Goal: Use online tool/utility: Utilize a website feature to perform a specific function

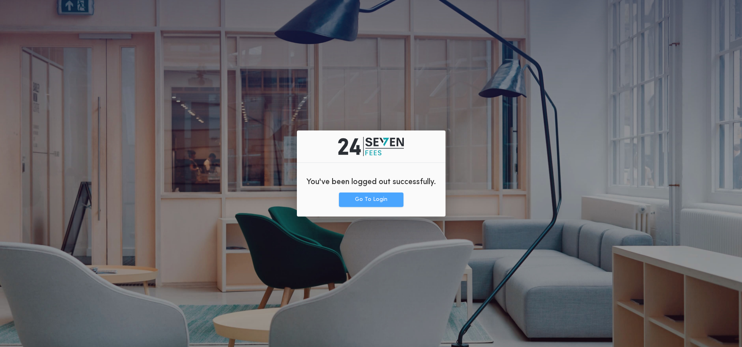
click at [380, 201] on button "Go To Login" at bounding box center [371, 200] width 64 height 14
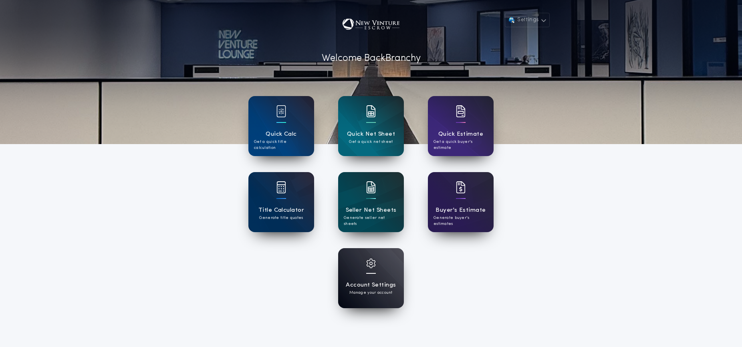
click at [356, 266] on div "Account Settings Manage your account" at bounding box center [371, 278] width 66 height 60
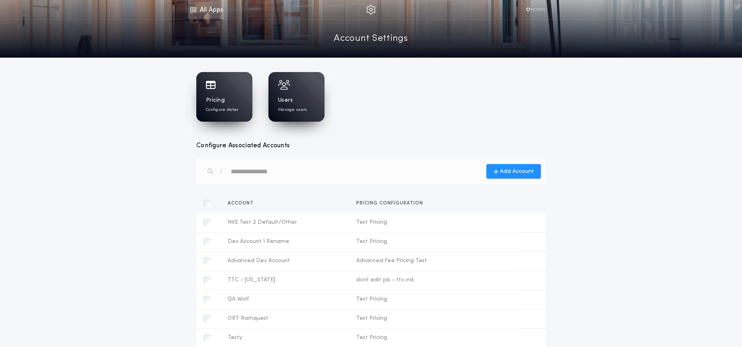
click at [209, 8] on link "All Apps" at bounding box center [206, 9] width 36 height 19
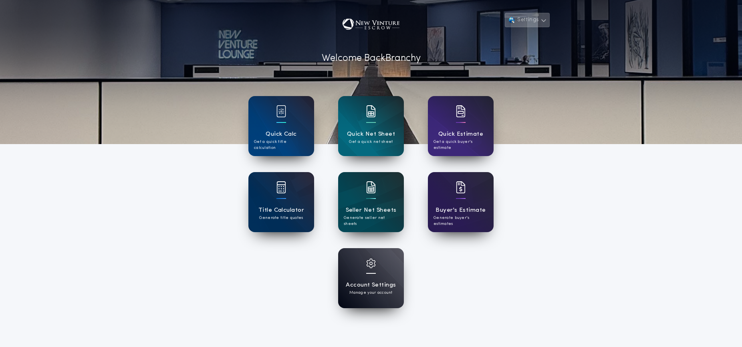
click at [522, 20] on button "Settings" at bounding box center [527, 20] width 45 height 14
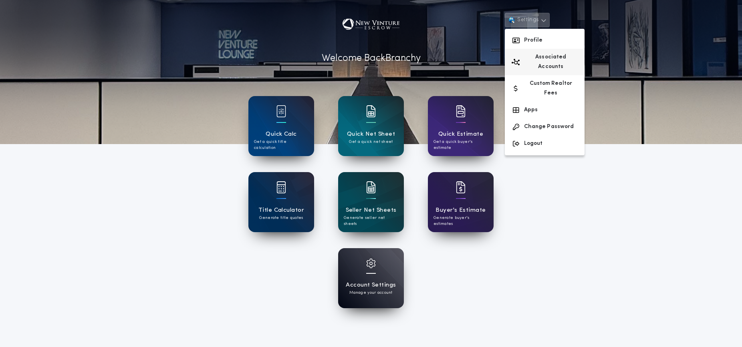
click at [535, 55] on button "Associated Accounts" at bounding box center [545, 62] width 80 height 26
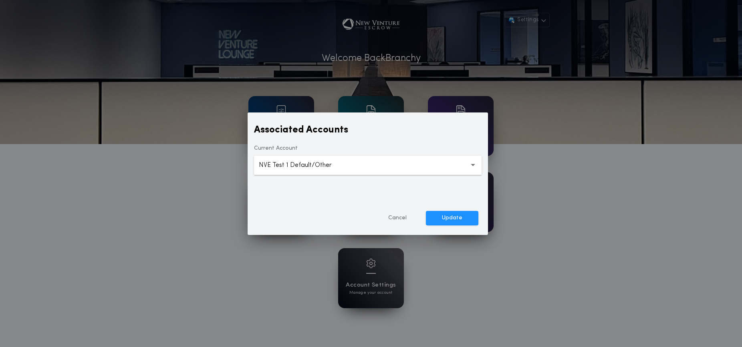
click at [399, 219] on button "Cancel" at bounding box center [397, 218] width 50 height 14
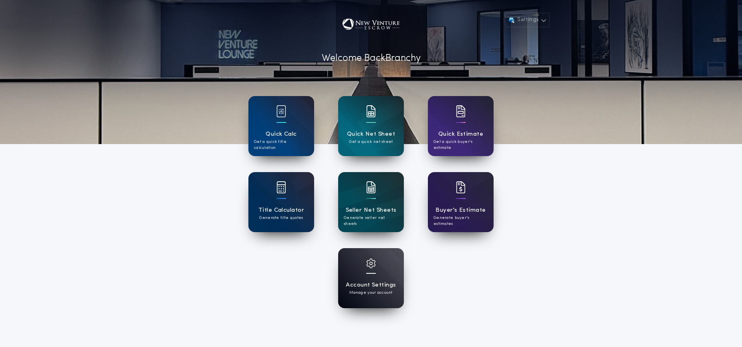
scroll to position [1, 0]
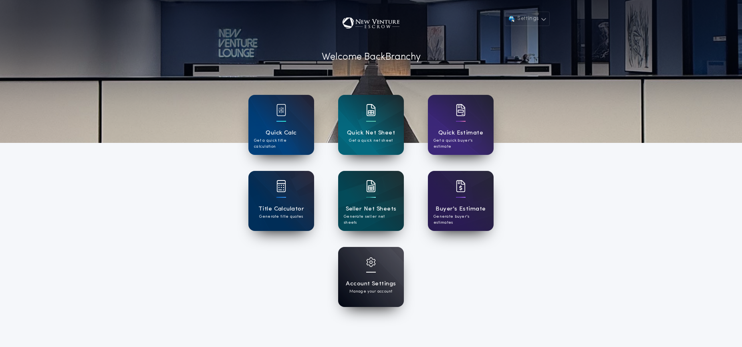
click at [364, 276] on div "Account Settings Manage your account" at bounding box center [371, 277] width 66 height 60
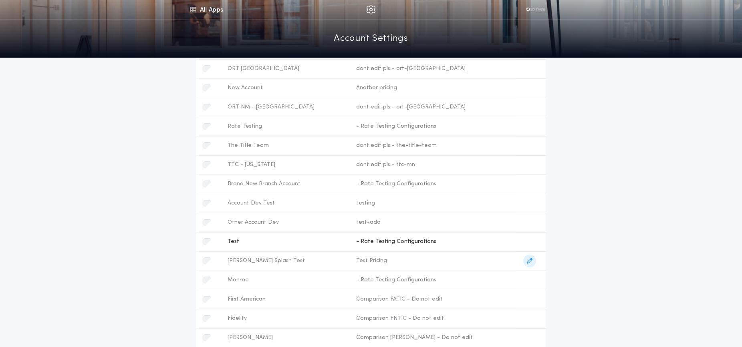
scroll to position [364, 0]
drag, startPoint x: 374, startPoint y: 204, endPoint x: 382, endPoint y: 205, distance: 7.2
click at [374, 204] on span "testing" at bounding box center [433, 204] width 154 height 8
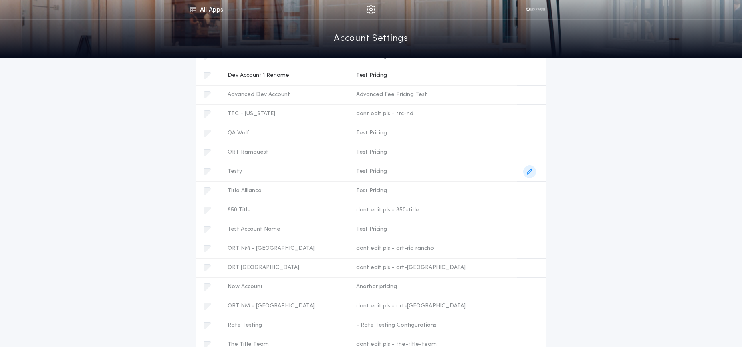
scroll to position [0, 0]
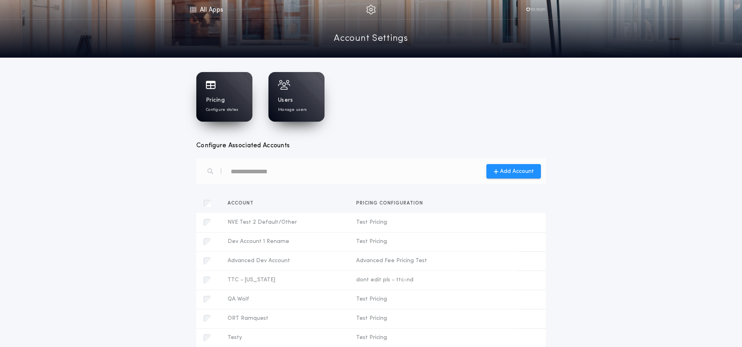
click at [224, 117] on div "Pricing Configure states" at bounding box center [224, 97] width 56 height 50
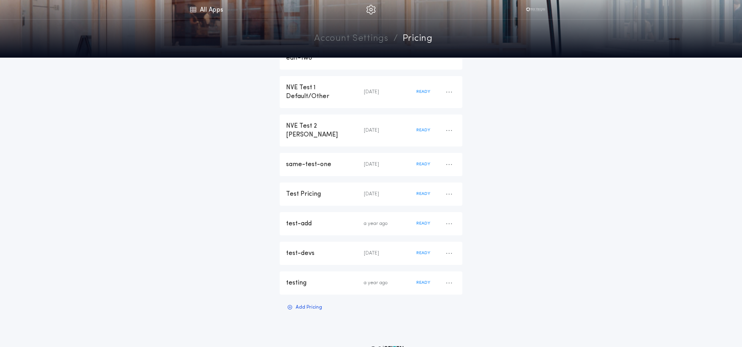
scroll to position [1536, 0]
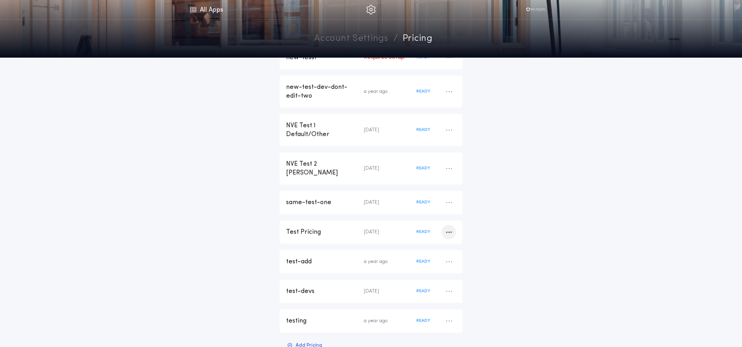
click at [444, 225] on div "button" at bounding box center [448, 232] width 14 height 14
click at [368, 229] on div "5 days ago" at bounding box center [390, 232] width 52 height 6
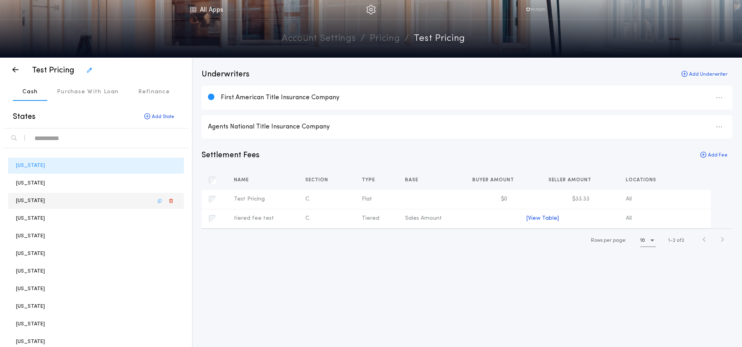
click at [30, 202] on p "Arizona" at bounding box center [30, 201] width 29 height 8
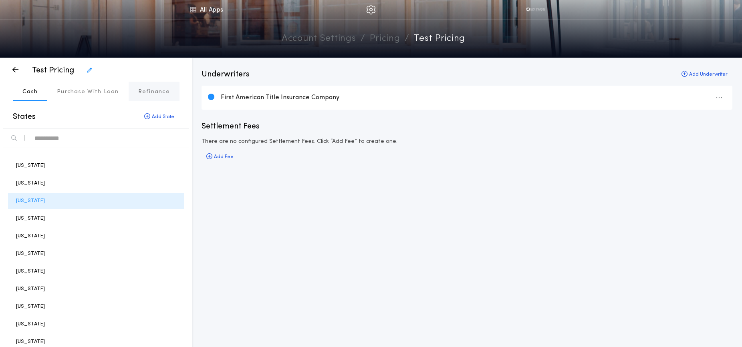
click at [152, 93] on p "Refinance" at bounding box center [154, 92] width 32 height 8
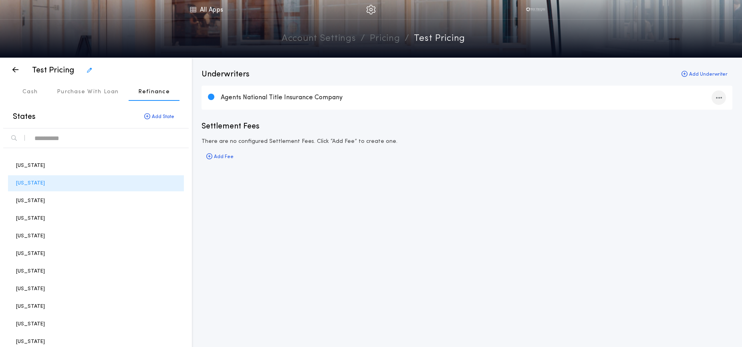
drag, startPoint x: 721, startPoint y: 100, endPoint x: 713, endPoint y: 99, distance: 8.1
click at [721, 98] on icon "button" at bounding box center [719, 98] width 6 height 0
click at [704, 74] on div "Add Underwriter" at bounding box center [704, 74] width 56 height 11
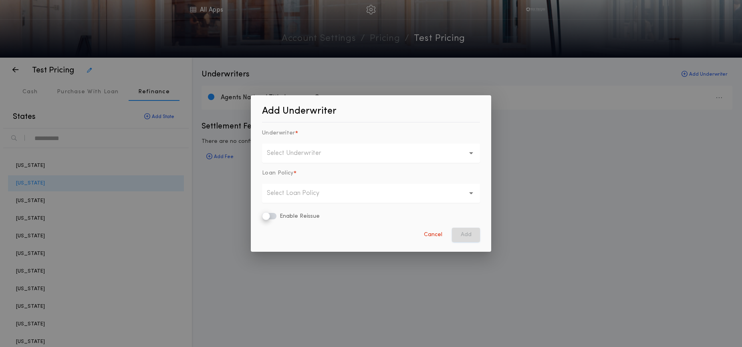
click at [331, 151] on p "Select Underwriter" at bounding box center [300, 154] width 67 height 10
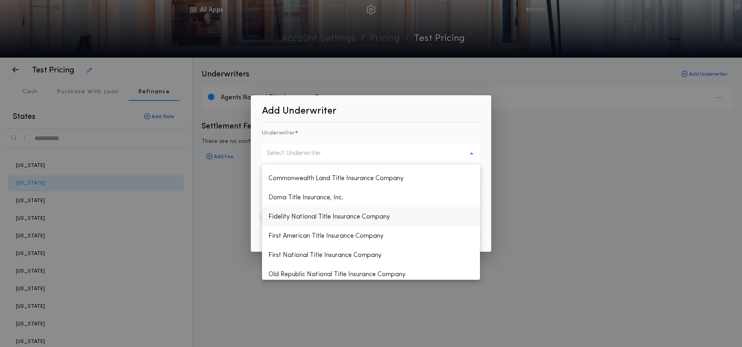
scroll to position [57, 0]
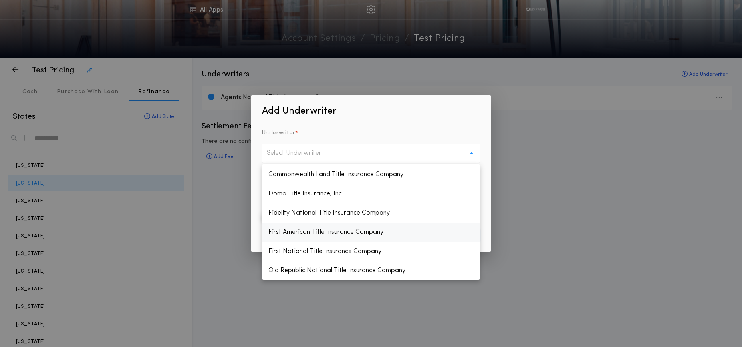
click at [311, 229] on p "First American Title Insurance Company" at bounding box center [371, 232] width 218 height 19
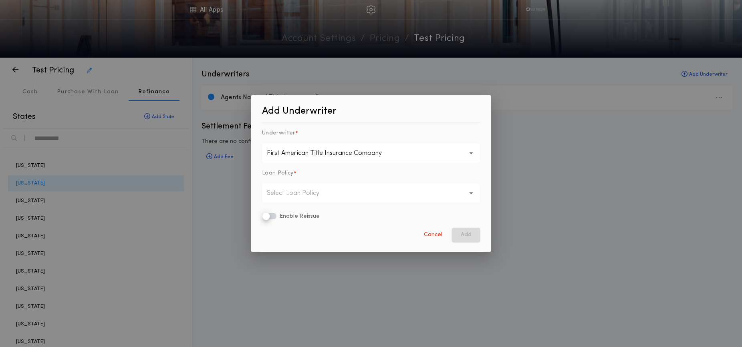
click at [295, 196] on p "Select Loan Policy" at bounding box center [299, 194] width 65 height 10
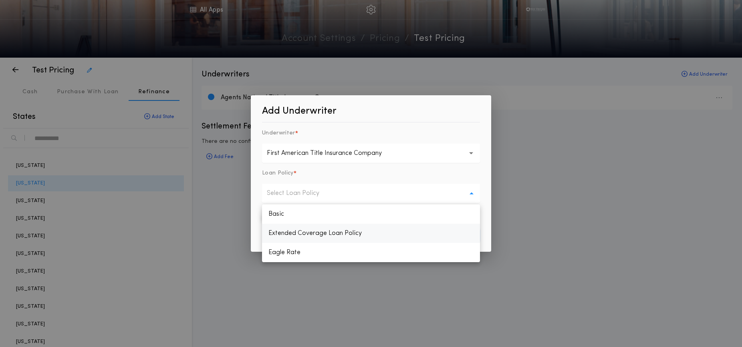
click at [294, 231] on p "Extended Coverage Loan Policy" at bounding box center [371, 233] width 218 height 19
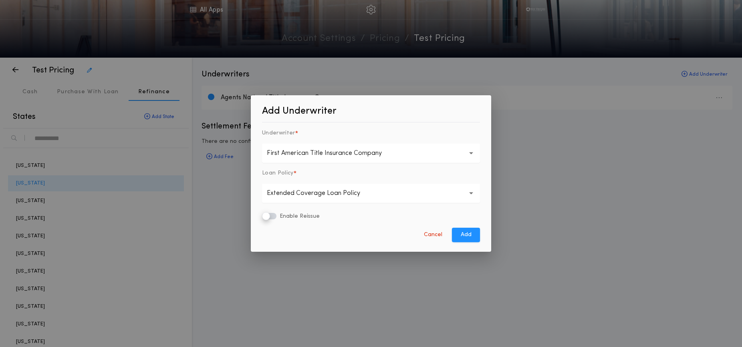
drag, startPoint x: 468, startPoint y: 234, endPoint x: 511, endPoint y: 231, distance: 42.9
click at [468, 234] on button "Add" at bounding box center [466, 235] width 28 height 14
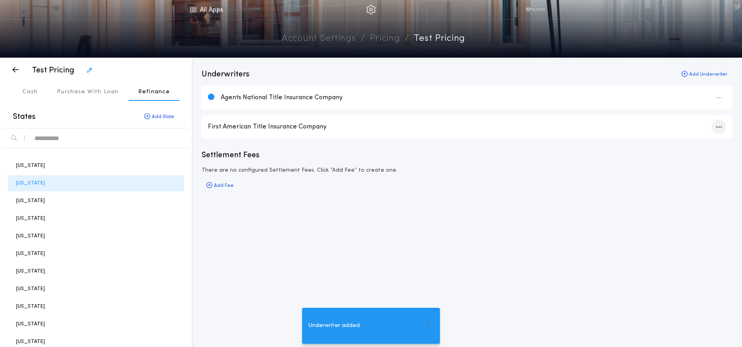
click at [714, 127] on div "button" at bounding box center [718, 127] width 14 height 14
drag, startPoint x: 701, startPoint y: 143, endPoint x: 624, endPoint y: 143, distance: 76.9
click at [701, 143] on button "Set as Default" at bounding box center [704, 145] width 63 height 16
drag, startPoint x: 428, startPoint y: 179, endPoint x: 397, endPoint y: 167, distance: 33.2
click at [428, 179] on div "Settlement Fees There are no configured Settlement Fees. Click “Add Fee” to cre…" at bounding box center [466, 171] width 531 height 42
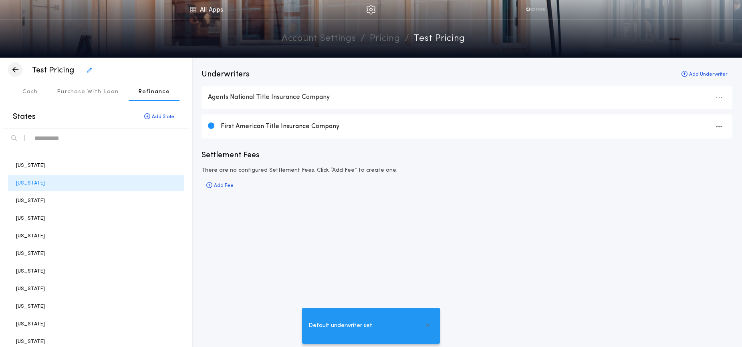
click at [18, 70] on icon "button" at bounding box center [15, 70] width 6 height 0
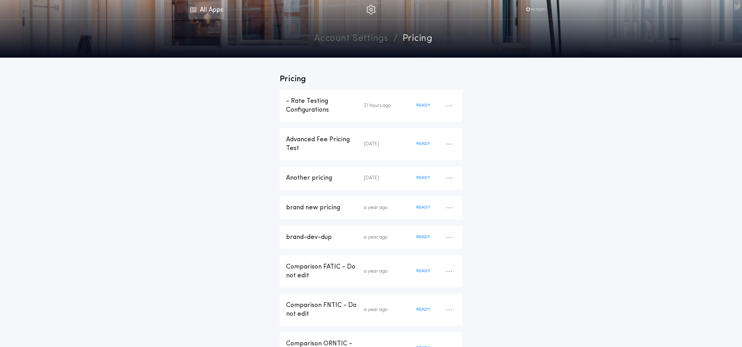
click at [209, 10] on link "All Apps" at bounding box center [206, 9] width 36 height 19
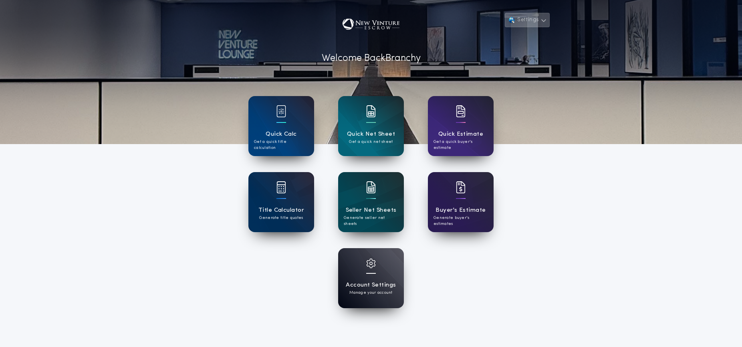
drag, startPoint x: 524, startPoint y: 20, endPoint x: 524, endPoint y: 25, distance: 4.8
click at [523, 20] on button "Settings" at bounding box center [527, 20] width 45 height 14
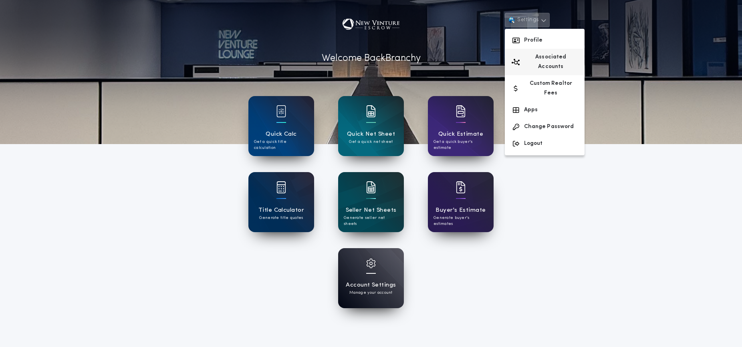
click at [529, 57] on button "Associated Accounts" at bounding box center [545, 62] width 80 height 26
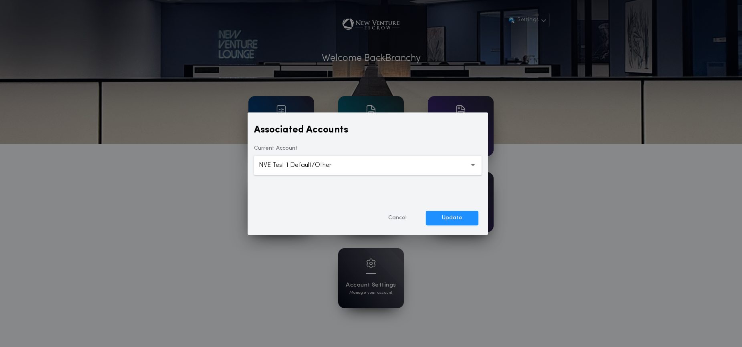
click at [321, 168] on p "NVE Test 1 Default/Other" at bounding box center [302, 166] width 86 height 10
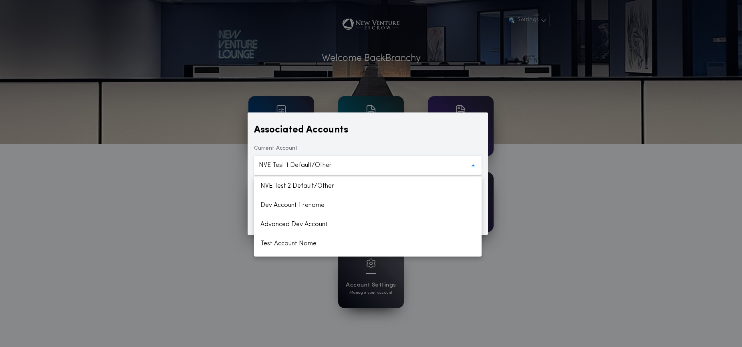
click at [693, 213] on div "**********" at bounding box center [371, 173] width 742 height 347
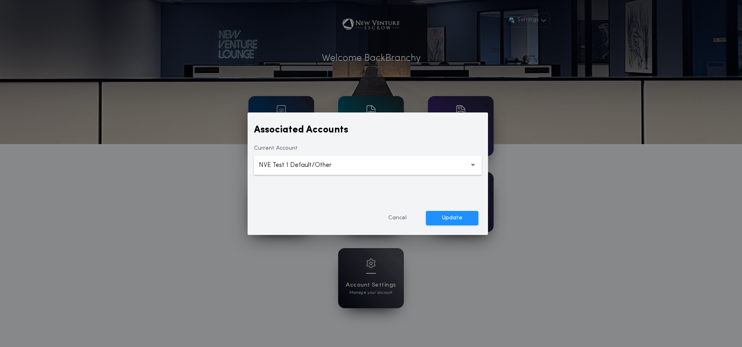
click at [403, 216] on button "Cancel" at bounding box center [397, 218] width 50 height 14
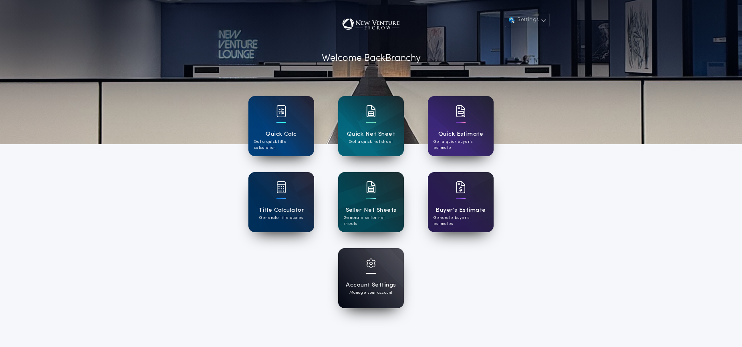
click at [378, 272] on div "Account Settings Manage your account" at bounding box center [371, 278] width 66 height 60
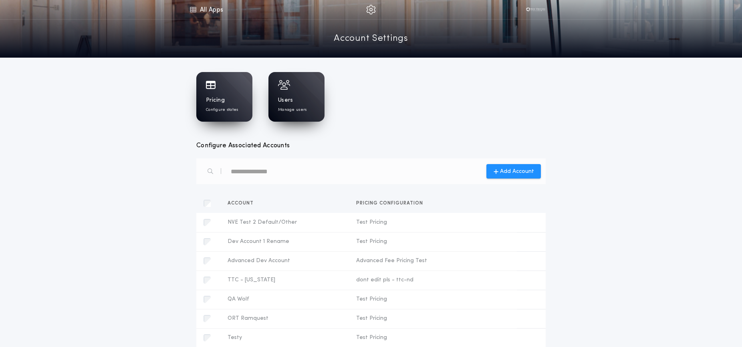
click at [302, 103] on div "Users Manage users" at bounding box center [296, 105] width 37 height 16
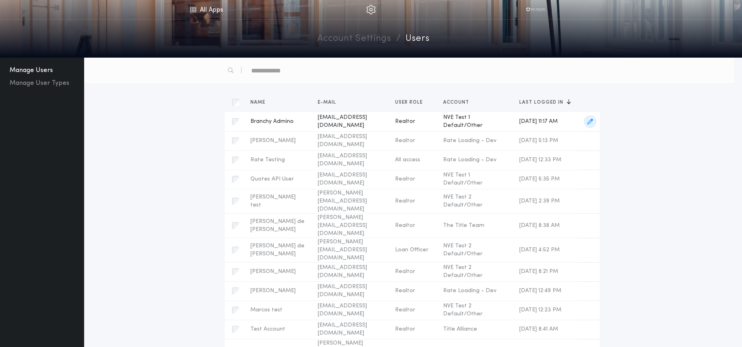
click at [593, 123] on icon "button" at bounding box center [590, 122] width 6 height 6
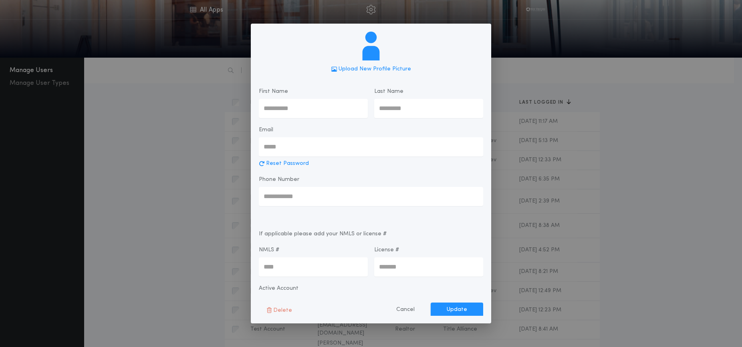
type input "*******"
type input "******"
type input "**********"
type input "*****"
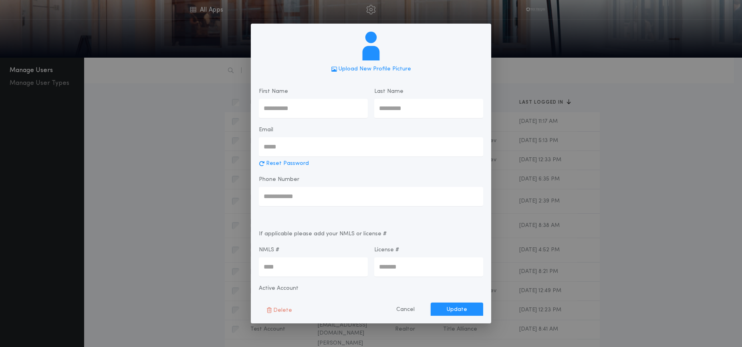
type input "******"
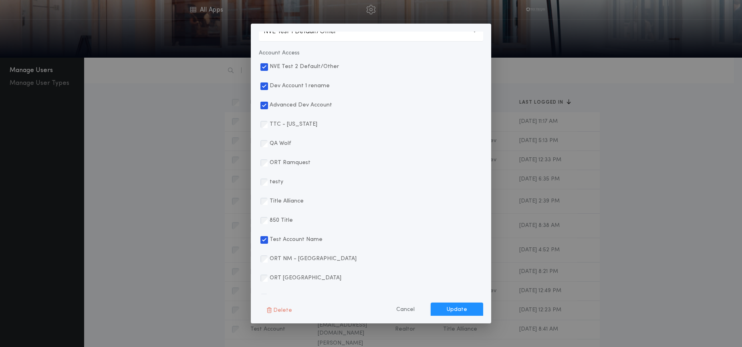
scroll to position [261, 0]
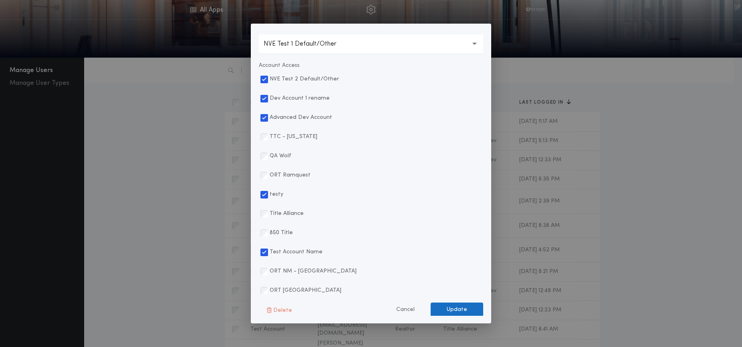
drag, startPoint x: 449, startPoint y: 308, endPoint x: 463, endPoint y: 307, distance: 13.6
click at [448, 308] on button "Update" at bounding box center [456, 310] width 52 height 14
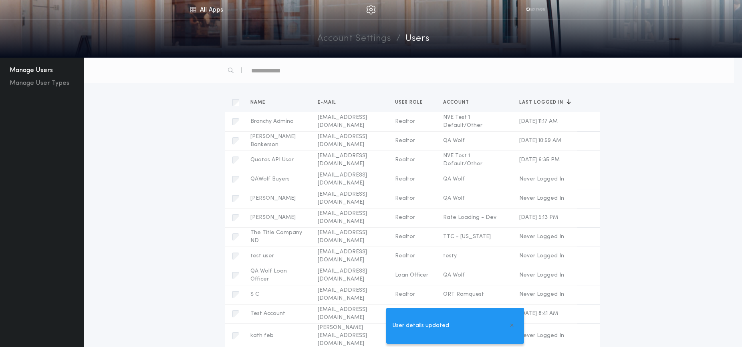
click at [339, 39] on link "Account Settings" at bounding box center [354, 39] width 74 height 14
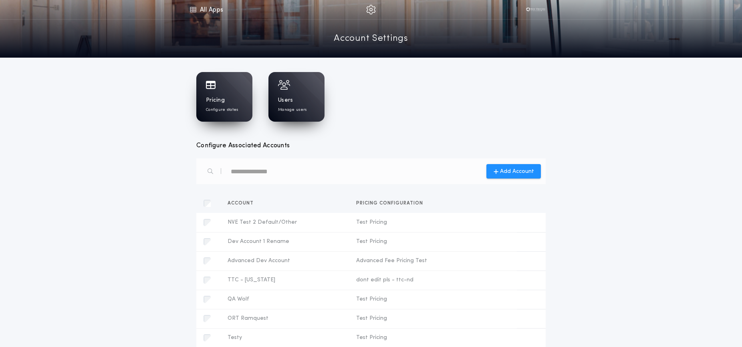
click at [527, 11] on img at bounding box center [535, 10] width 24 height 8
click at [211, 10] on link "All Apps" at bounding box center [206, 9] width 36 height 19
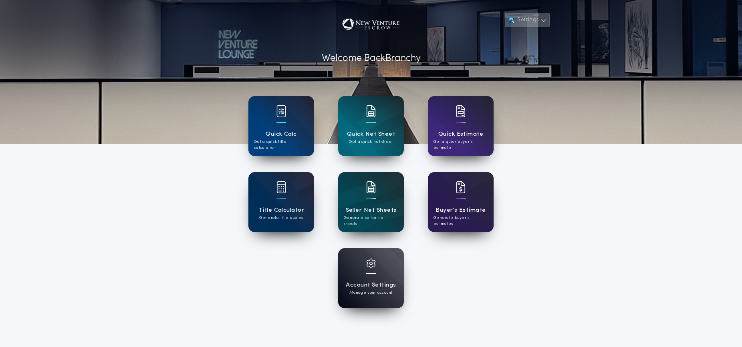
click at [527, 20] on button "Settings" at bounding box center [527, 20] width 45 height 14
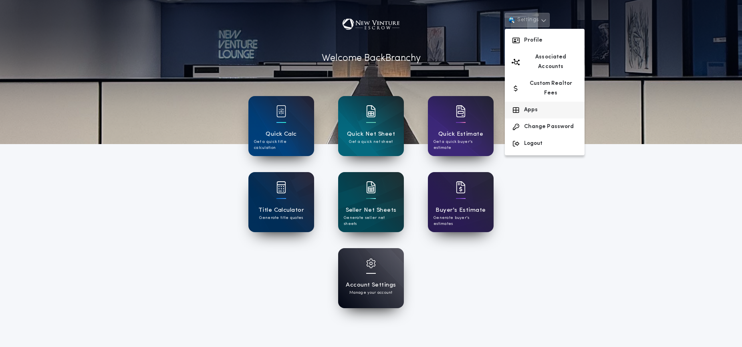
click at [537, 102] on button "Apps" at bounding box center [545, 110] width 80 height 17
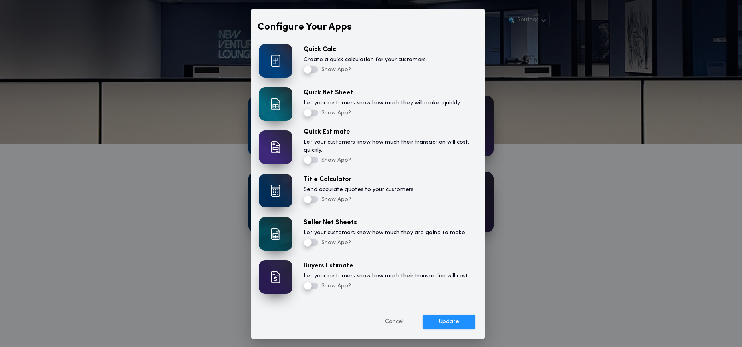
drag, startPoint x: 394, startPoint y: 320, endPoint x: 397, endPoint y: 312, distance: 8.4
click at [395, 317] on button "Cancel" at bounding box center [394, 322] width 50 height 14
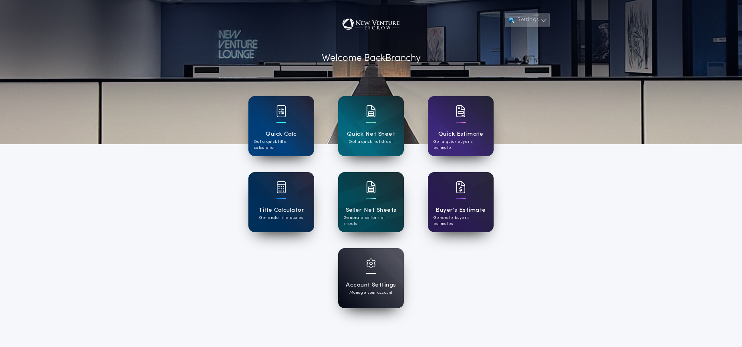
click at [521, 18] on button "Settings" at bounding box center [527, 20] width 45 height 14
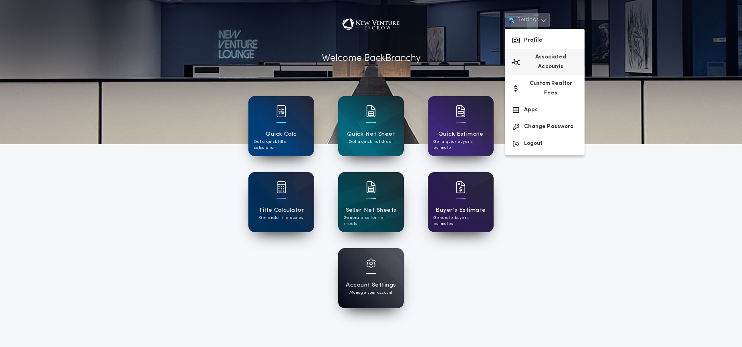
click at [535, 53] on button "Associated Accounts" at bounding box center [545, 62] width 80 height 26
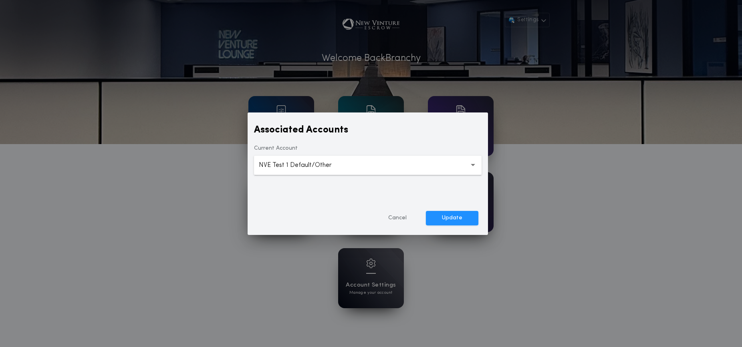
drag, startPoint x: 304, startPoint y: 165, endPoint x: 305, endPoint y: 174, distance: 9.7
click at [304, 165] on p "NVE Test 1 Default/Other" at bounding box center [302, 166] width 86 height 10
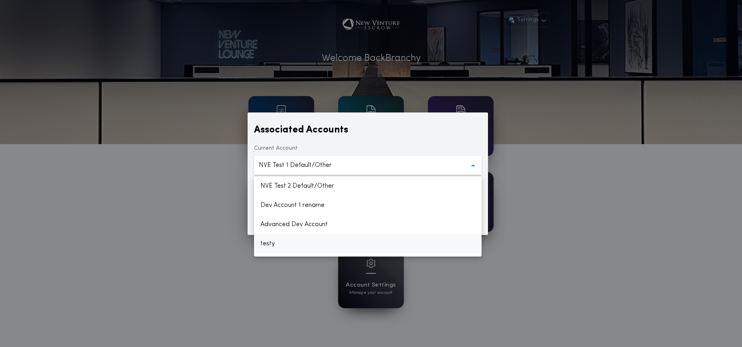
drag, startPoint x: 277, startPoint y: 245, endPoint x: 288, endPoint y: 246, distance: 11.6
click at [277, 245] on p "testy" at bounding box center [367, 243] width 227 height 19
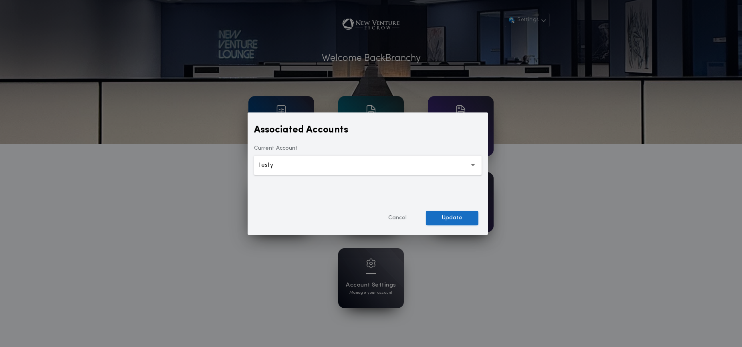
drag, startPoint x: 469, startPoint y: 220, endPoint x: 476, endPoint y: 222, distance: 7.8
click at [469, 220] on button "Update" at bounding box center [452, 218] width 52 height 14
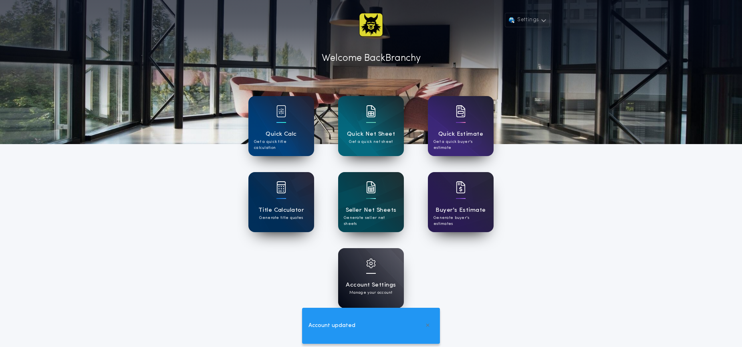
click at [491, 267] on div "Account Settings Manage your account" at bounding box center [370, 278] width 245 height 60
click at [267, 139] on p "Get a quick title calculation" at bounding box center [281, 145] width 54 height 12
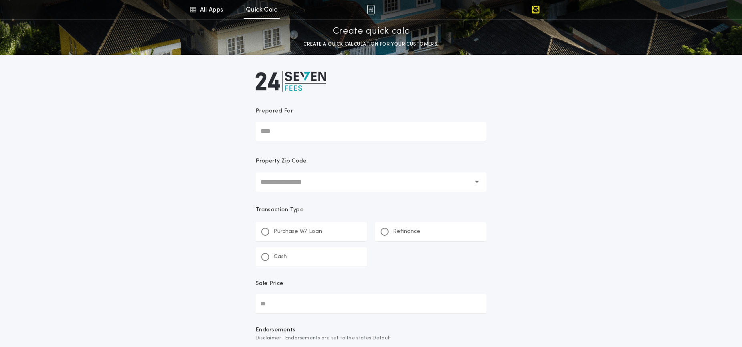
click at [304, 184] on input "text" at bounding box center [365, 182] width 210 height 19
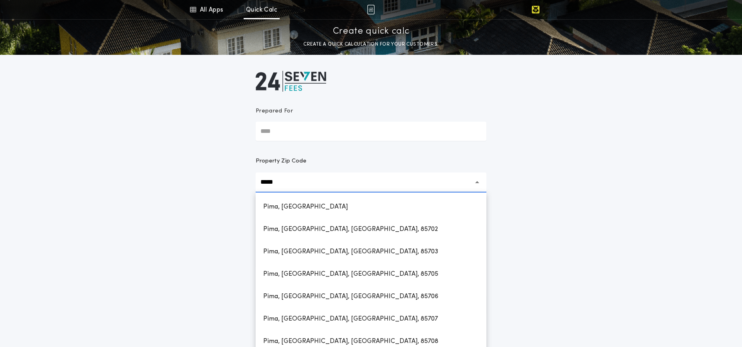
drag, startPoint x: 292, startPoint y: 211, endPoint x: 297, endPoint y: 211, distance: 4.8
click at [292, 211] on h1 "Pima, [GEOGRAPHIC_DATA]" at bounding box center [305, 206] width 97 height 19
type input "**********"
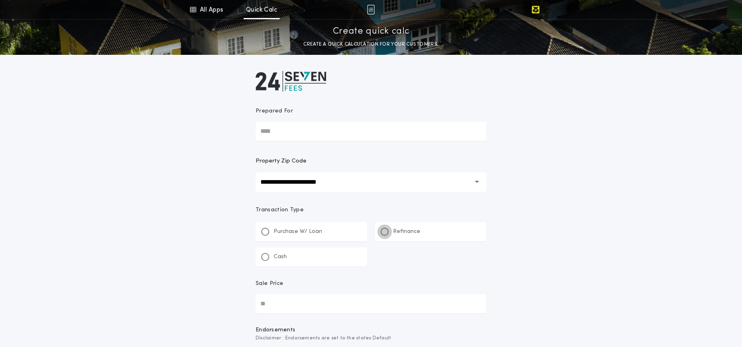
click at [387, 233] on div at bounding box center [384, 232] width 8 height 8
click at [322, 299] on input "New Loan Amount" at bounding box center [370, 298] width 231 height 19
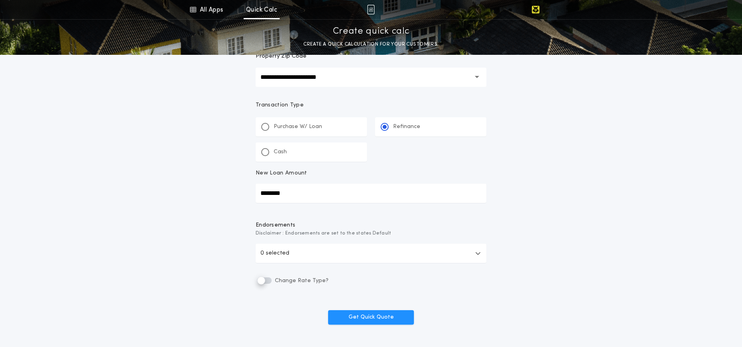
scroll to position [126, 0]
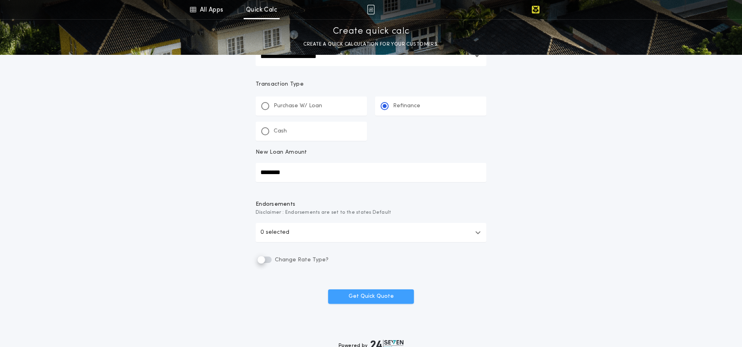
type input "********"
click at [383, 299] on button "Get Quick Quote" at bounding box center [371, 297] width 86 height 14
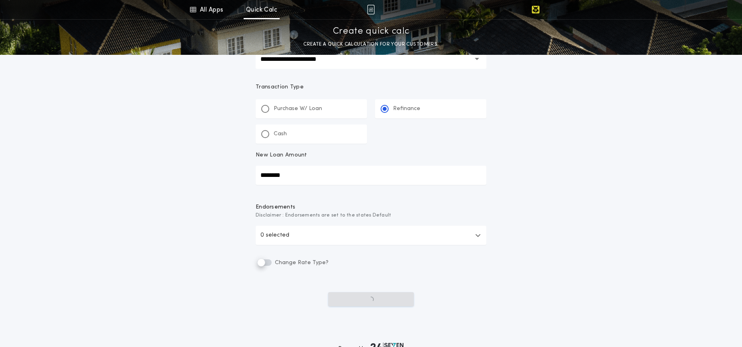
scroll to position [125, 0]
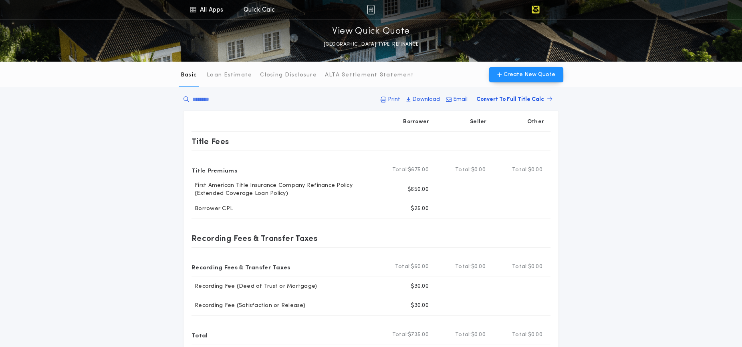
scroll to position [1, 0]
click at [210, 10] on link "All Apps" at bounding box center [206, 9] width 36 height 19
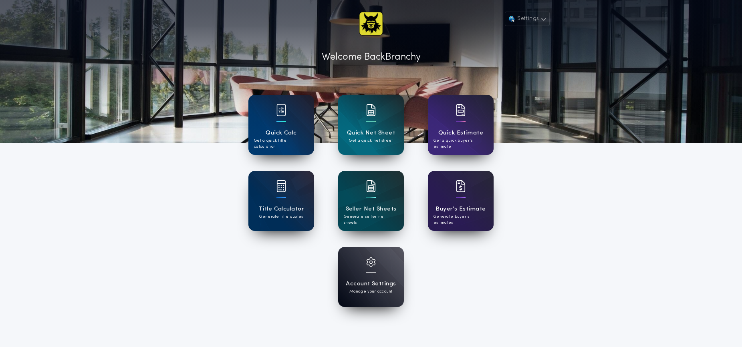
click at [280, 126] on div at bounding box center [281, 115] width 10 height 22
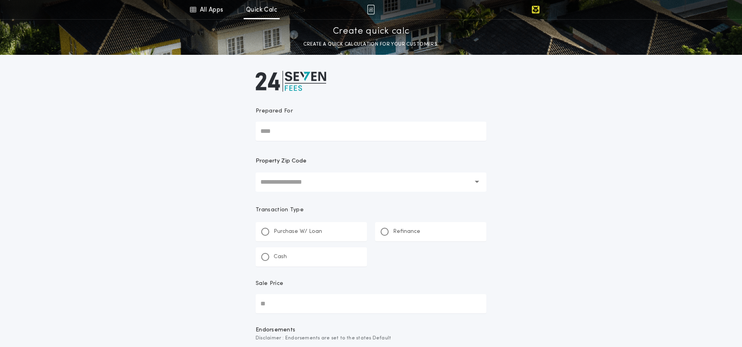
click at [292, 182] on input "text" at bounding box center [365, 182] width 210 height 19
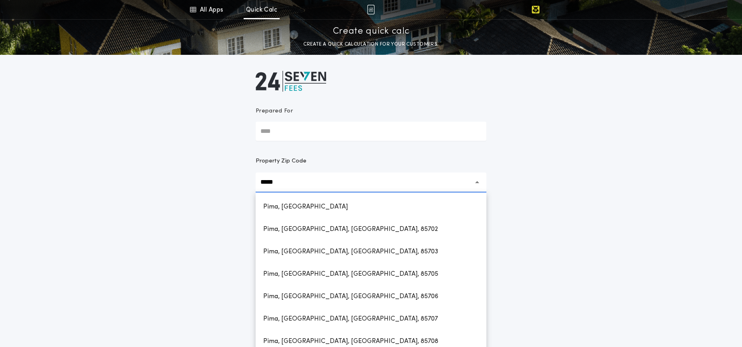
drag, startPoint x: 294, startPoint y: 204, endPoint x: 295, endPoint y: 209, distance: 5.3
click at [294, 204] on h1 "Pima, [GEOGRAPHIC_DATA]" at bounding box center [305, 206] width 97 height 19
type input "**********"
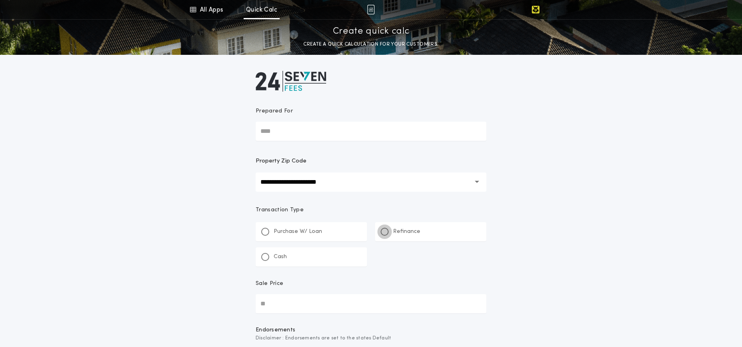
click at [387, 233] on div at bounding box center [384, 232] width 8 height 8
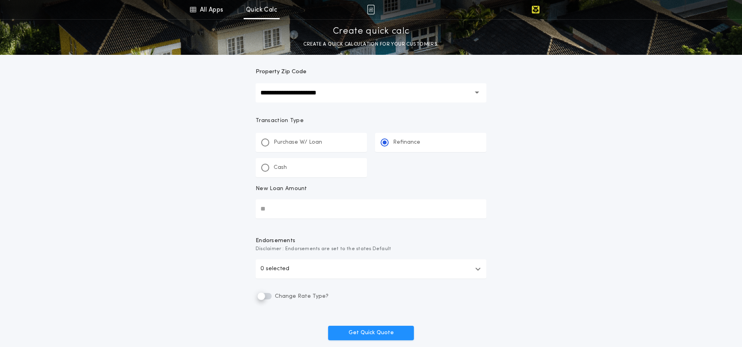
scroll to position [97, 0]
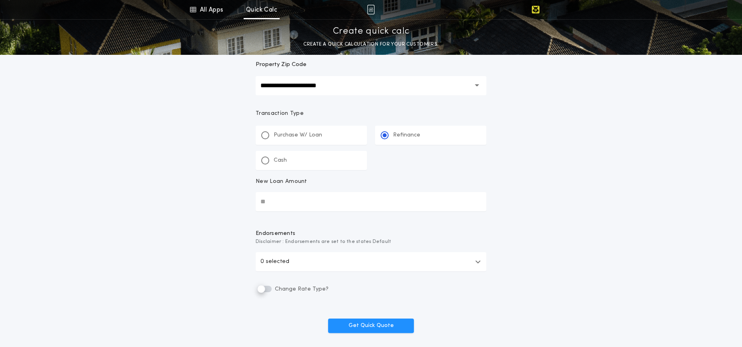
click at [297, 204] on input "New Loan Amount" at bounding box center [370, 201] width 231 height 19
type input "**********"
drag, startPoint x: 449, startPoint y: 303, endPoint x: 444, endPoint y: 305, distance: 4.8
click at [448, 303] on form "**********" at bounding box center [371, 150] width 240 height 365
click at [390, 322] on button "Get Quick Quote" at bounding box center [371, 326] width 86 height 14
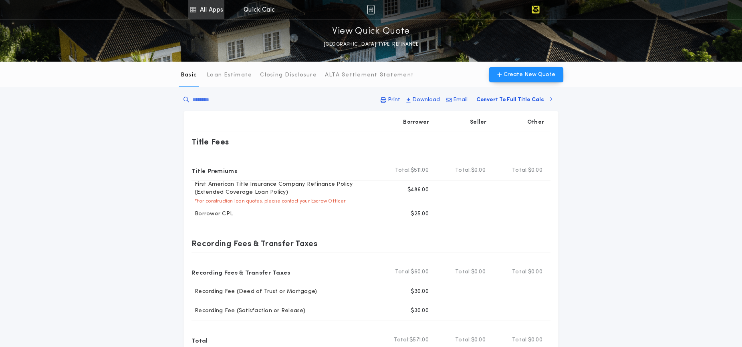
click at [208, 10] on link "All Apps" at bounding box center [206, 9] width 36 height 19
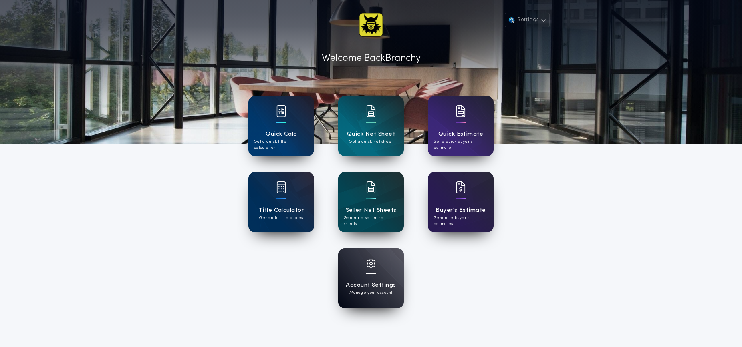
click at [276, 145] on div "Quick Calc Get a quick title calculation" at bounding box center [281, 126] width 66 height 60
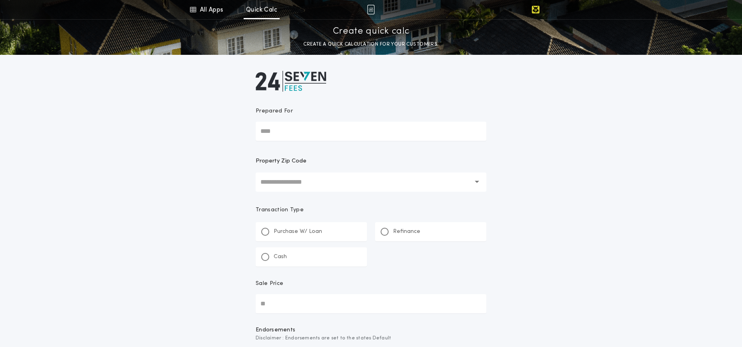
click at [309, 185] on input "text" at bounding box center [365, 182] width 210 height 19
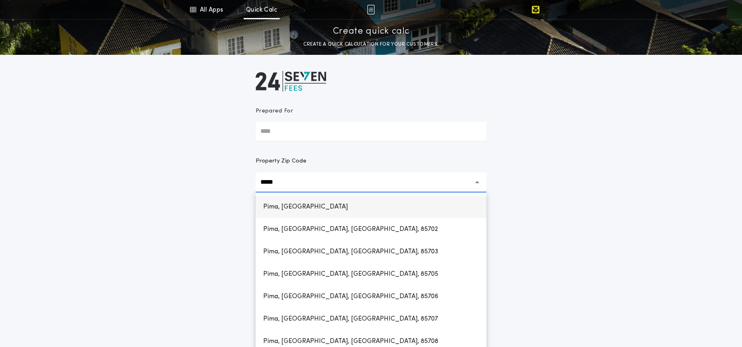
click at [291, 215] on h1 "Pima, [GEOGRAPHIC_DATA]" at bounding box center [305, 206] width 97 height 19
type input "**********"
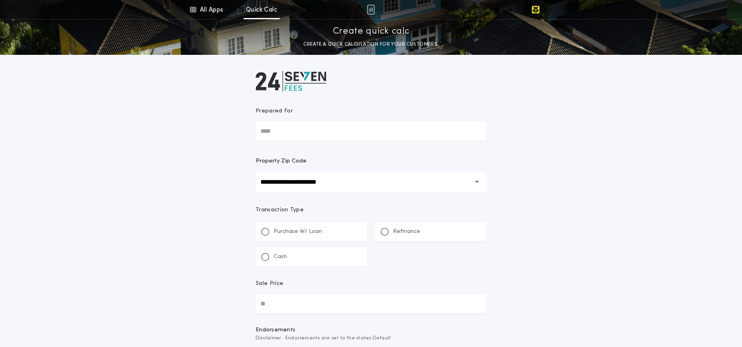
drag, startPoint x: 384, startPoint y: 233, endPoint x: 383, endPoint y: 241, distance: 7.7
click at [384, 233] on div at bounding box center [384, 232] width 4 height 4
click at [294, 300] on input "New Loan Amount" at bounding box center [370, 298] width 231 height 19
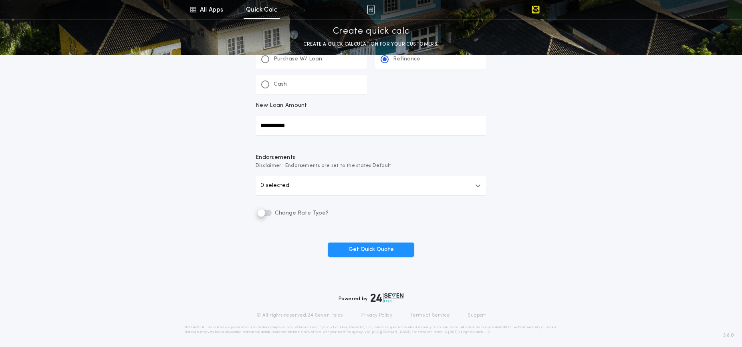
scroll to position [176, 0]
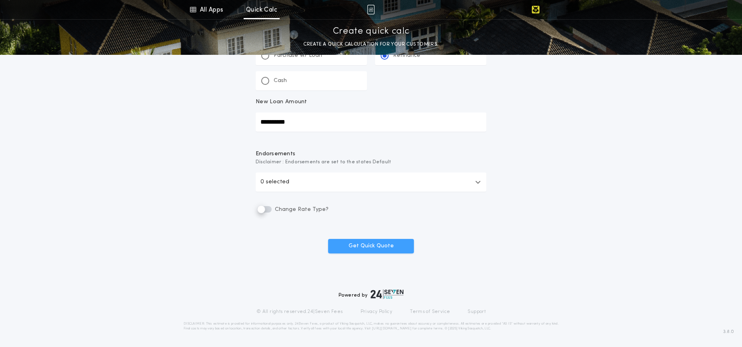
type input "**********"
drag, startPoint x: 366, startPoint y: 241, endPoint x: 428, endPoint y: 247, distance: 61.6
click at [366, 241] on button "Get Quick Quote" at bounding box center [371, 246] width 86 height 14
